Goal: Task Accomplishment & Management: Manage account settings

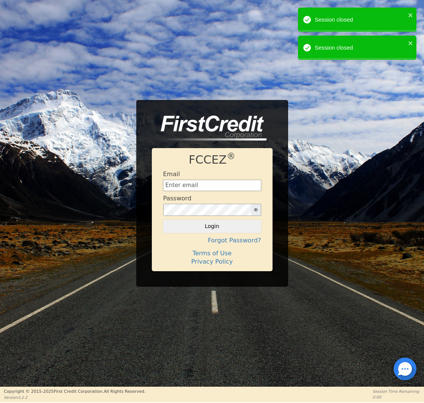
type input "[EMAIL_ADDRESS][DOMAIN_NAME]"
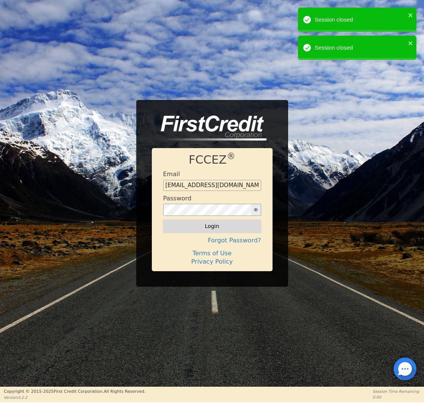
click at [206, 235] on div "FCCEZ ® Email [EMAIL_ADDRESS][DOMAIN_NAME] Password Login Forgot Password? Term…" at bounding box center [212, 209] width 121 height 123
click at [207, 229] on button "Login" at bounding box center [212, 226] width 98 height 13
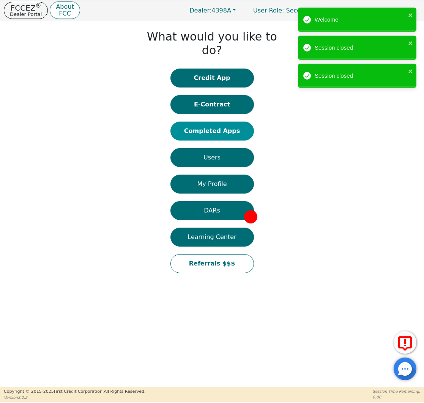
click at [226, 122] on button "Completed Apps" at bounding box center [211, 131] width 83 height 19
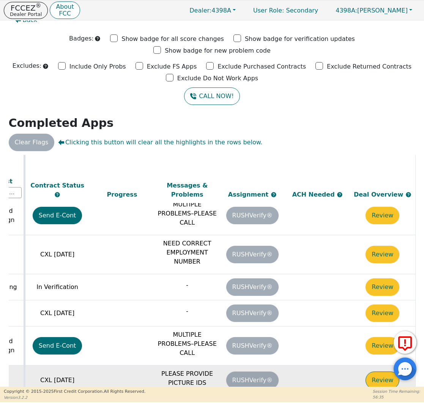
scroll to position [385, 425]
click at [384, 372] on button "Review" at bounding box center [382, 380] width 34 height 17
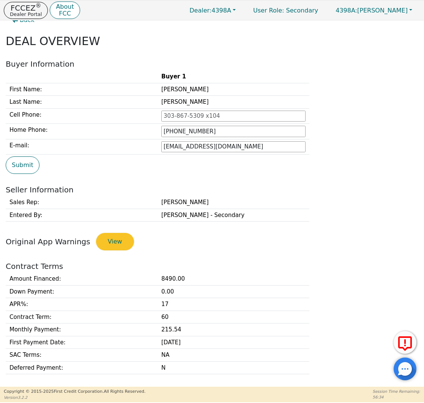
type input "[PHONE_NUMBER]"
type input "[EMAIL_ADDRESS][DOMAIN_NAME]"
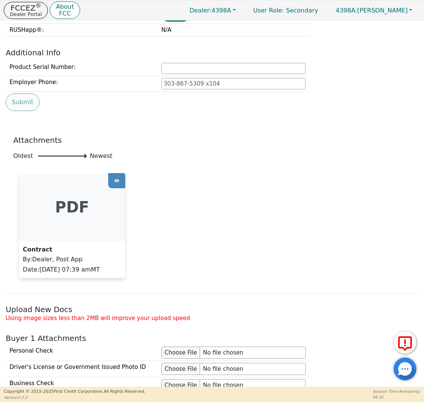
scroll to position [462, 0]
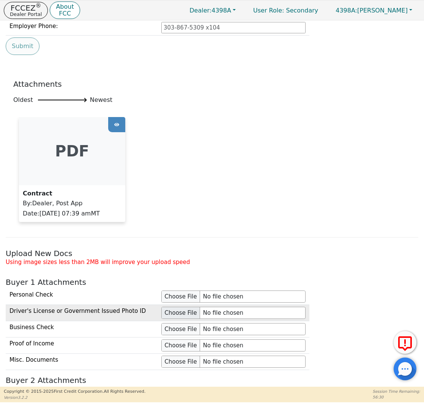
click at [166, 308] on input "file" at bounding box center [233, 313] width 144 height 12
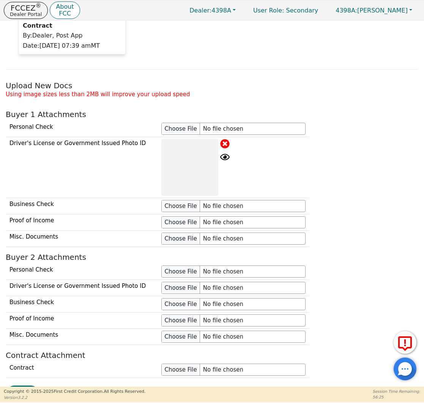
scroll to position [680, 0]
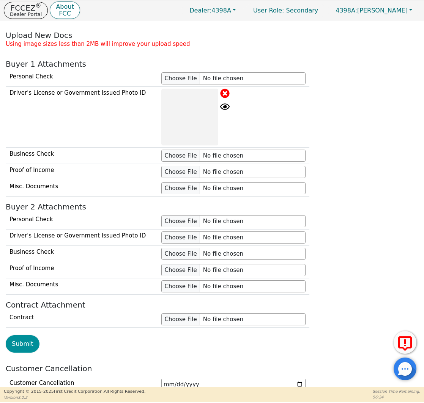
click at [20, 341] on button "Submit" at bounding box center [23, 344] width 34 height 17
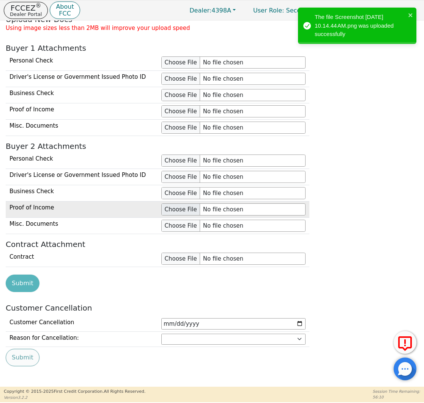
scroll to position [696, 0]
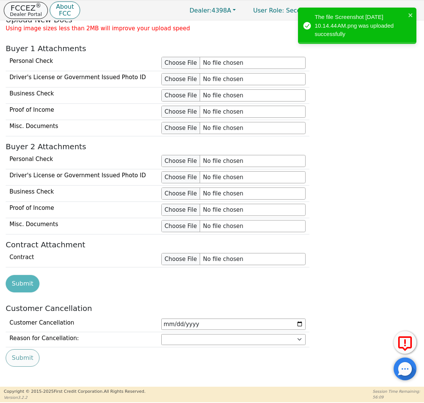
click at [24, 13] on p "Dealer Portal" at bounding box center [26, 14] width 32 height 5
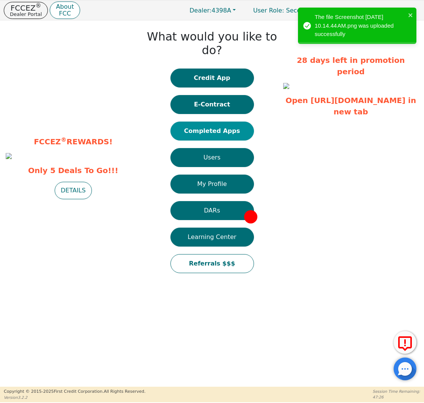
click at [234, 122] on button "Completed Apps" at bounding box center [211, 131] width 83 height 19
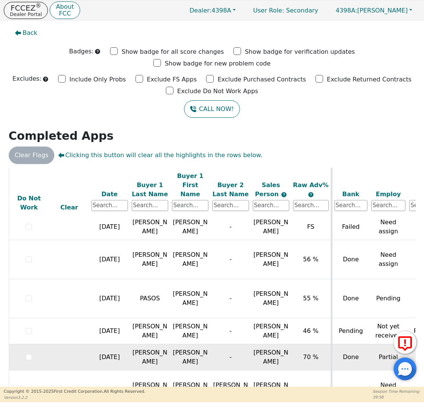
scroll to position [354, 0]
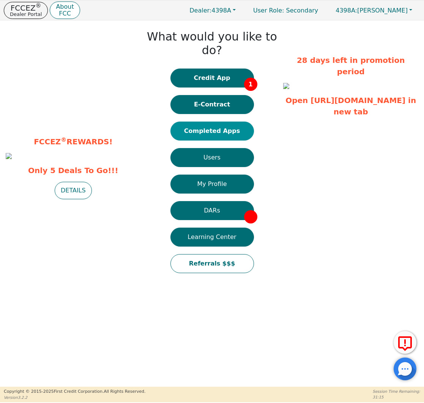
click at [224, 122] on button "Completed Apps" at bounding box center [211, 131] width 83 height 19
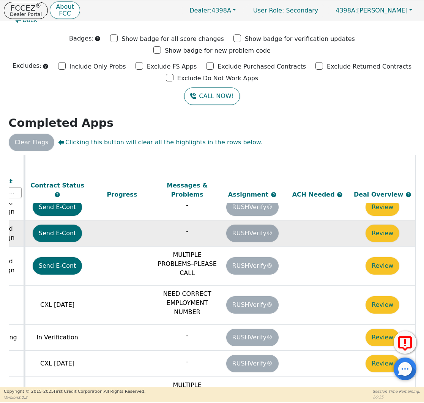
scroll to position [335, 425]
click at [369, 225] on button "Review" at bounding box center [382, 233] width 34 height 17
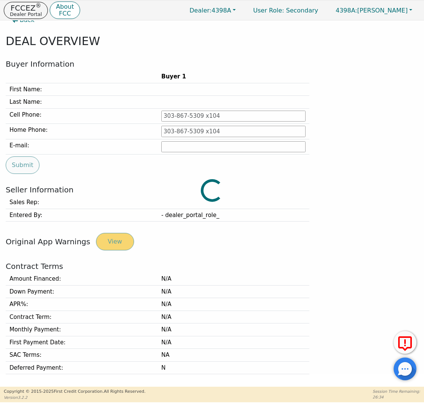
type input "[PHONE_NUMBER]"
type input "[PERSON_NAME][EMAIL_ADDRESS][PERSON_NAME][DOMAIN_NAME]"
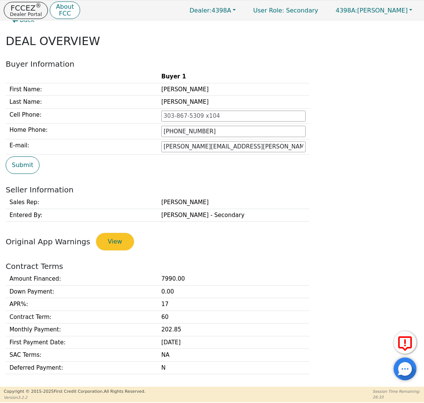
scroll to position [130, 0]
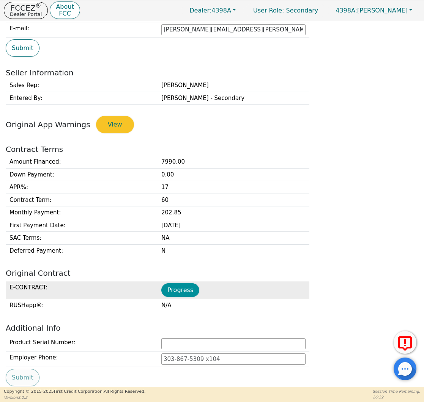
click at [178, 284] on button "Progress" at bounding box center [180, 291] width 38 height 14
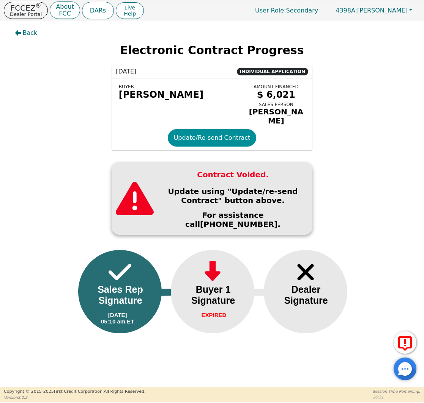
click at [207, 132] on button "Update/Re-send Contract" at bounding box center [212, 137] width 89 height 17
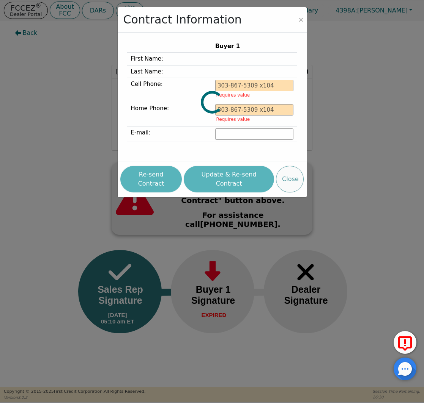
type input "[PHONE_NUMBER]"
type input "[PERSON_NAME][EMAIL_ADDRESS][PERSON_NAME][DOMAIN_NAME]"
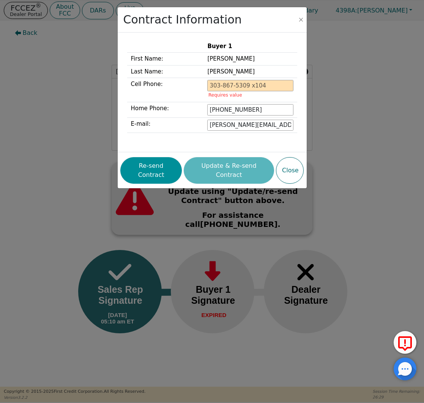
click at [147, 166] on button "Re-send Contract" at bounding box center [150, 170] width 61 height 27
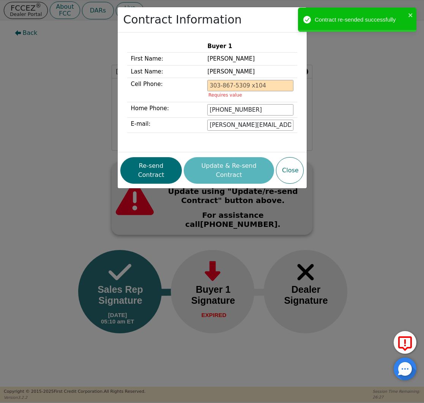
click at [88, 115] on div "Contract Information Buyer 1 First Name: [PERSON_NAME] Last Name: [PERSON_NAME]…" at bounding box center [212, 201] width 424 height 403
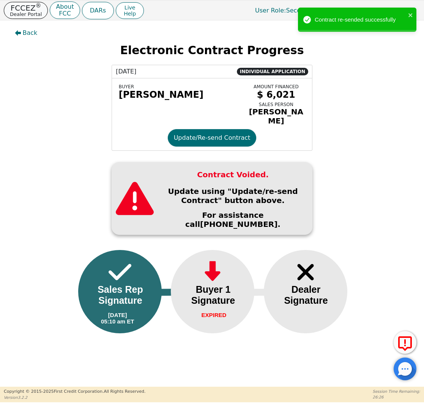
click at [31, 12] on p "Dealer Portal" at bounding box center [26, 14] width 32 height 5
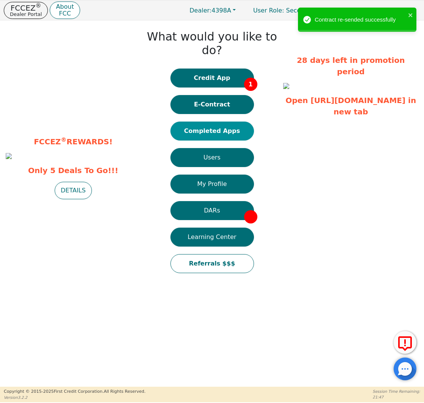
click at [210, 122] on button "Completed Apps" at bounding box center [211, 131] width 83 height 19
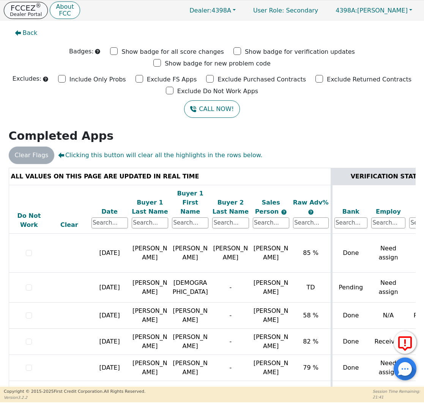
click at [17, 5] on p "FCCEZ ®" at bounding box center [26, 8] width 32 height 8
